Goal: Feedback & Contribution: Leave review/rating

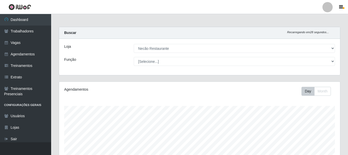
select select "334"
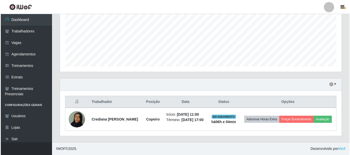
scroll to position [106, 281]
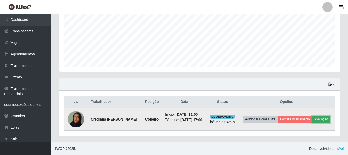
click at [318, 119] on button "Avaliação" at bounding box center [322, 119] width 18 height 7
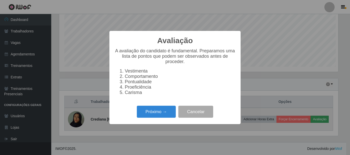
scroll to position [106, 279]
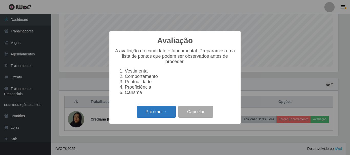
click at [171, 115] on button "Próximo →" at bounding box center [156, 112] width 39 height 12
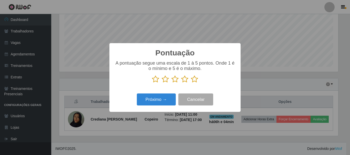
click at [195, 81] on icon at bounding box center [194, 80] width 7 height 8
click at [191, 83] on input "radio" at bounding box center [191, 83] width 0 height 0
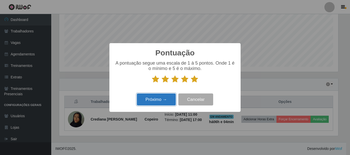
click at [172, 100] on button "Próximo →" at bounding box center [156, 100] width 39 height 12
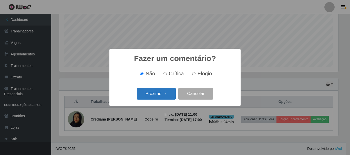
click at [170, 93] on button "Próximo →" at bounding box center [156, 94] width 39 height 12
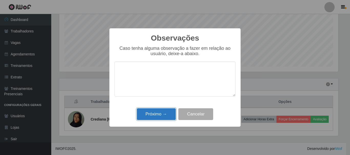
click at [164, 110] on button "Próximo →" at bounding box center [156, 115] width 39 height 12
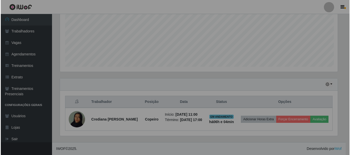
scroll to position [106, 281]
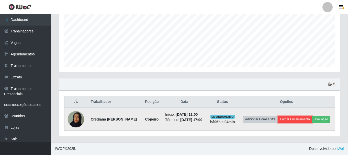
click at [292, 121] on button "Forçar Encerramento" at bounding box center [295, 119] width 34 height 7
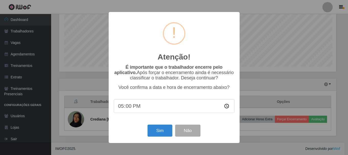
scroll to position [106, 279]
click at [157, 132] on button "Sim" at bounding box center [160, 131] width 25 height 12
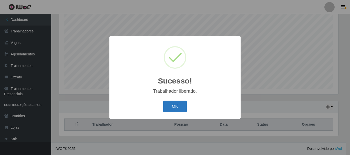
click at [186, 109] on button "OK" at bounding box center [175, 107] width 24 height 12
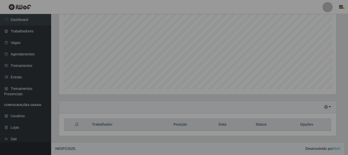
scroll to position [106, 281]
